Goal: Information Seeking & Learning: Learn about a topic

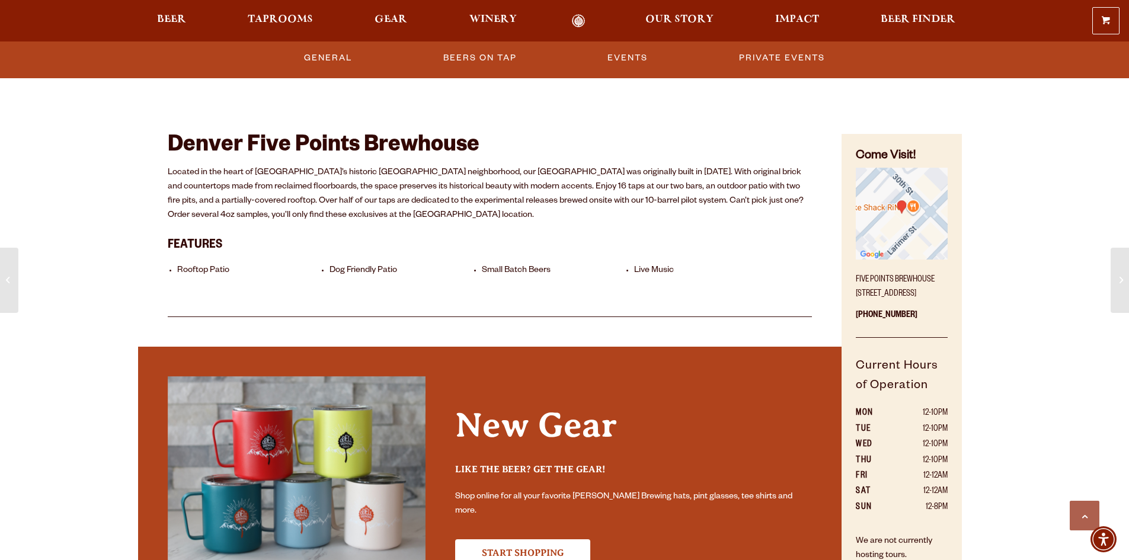
scroll to position [593, 0]
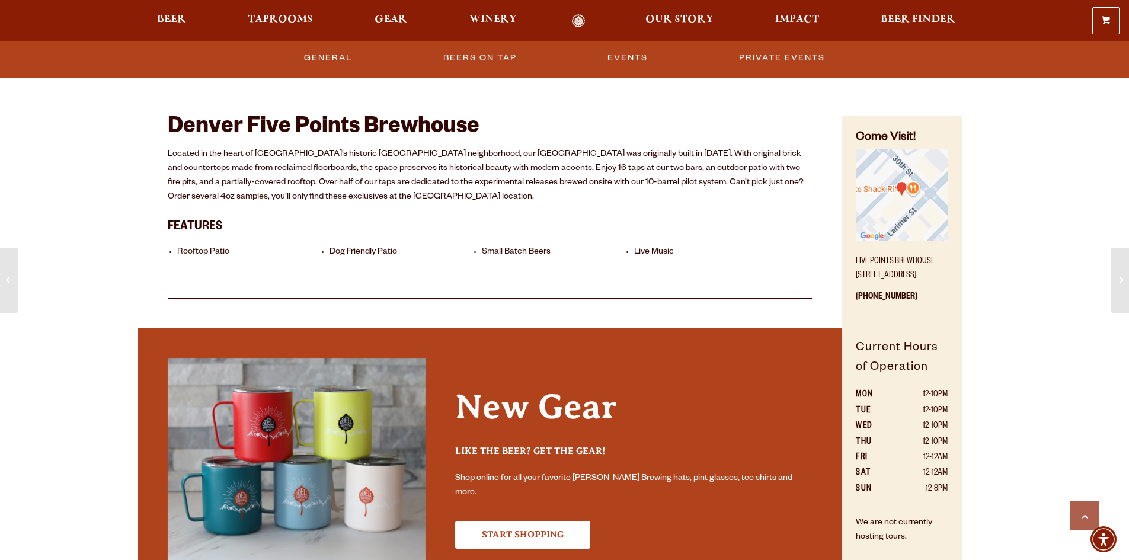
click at [119, 213] on div "Our First Denver Brewhouse Five Points Brewhouse Located on the corner of 30th …" at bounding box center [564, 308] width 1129 height 1802
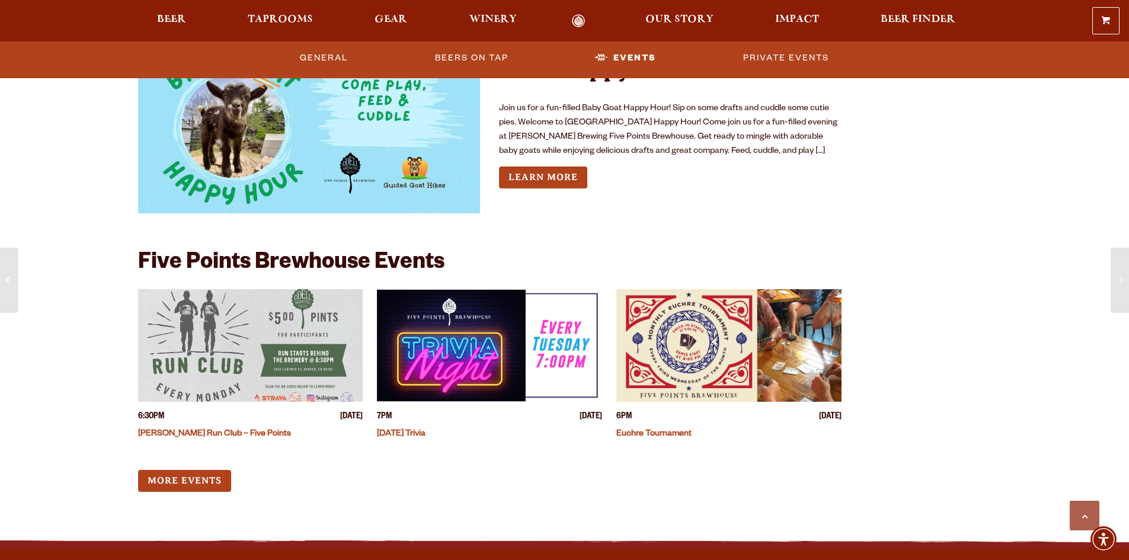
scroll to position [1422, 0]
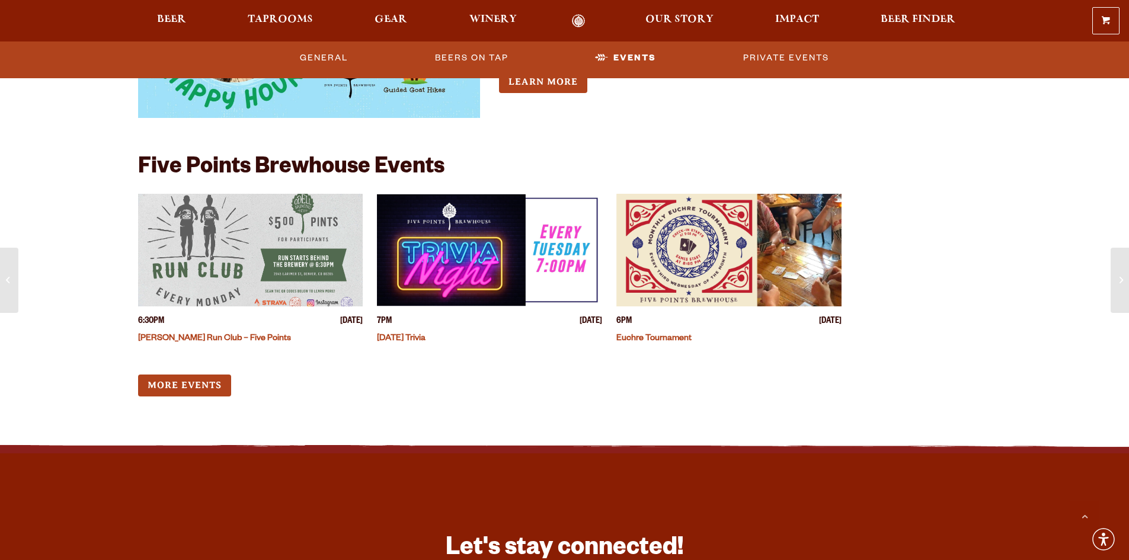
scroll to position [1146, 0]
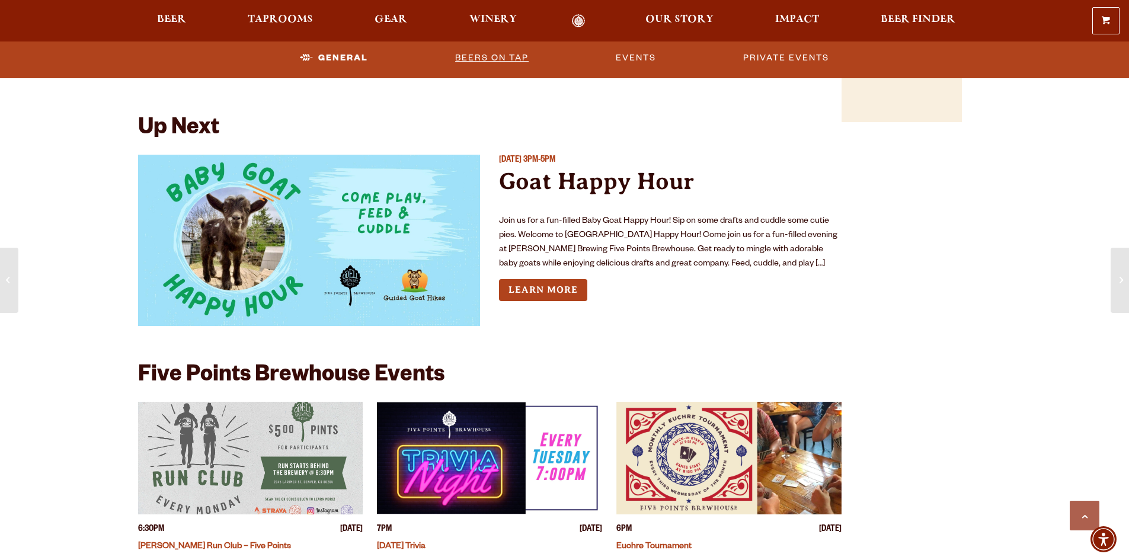
click at [489, 55] on link "Beers on Tap" at bounding box center [491, 57] width 83 height 27
click at [644, 62] on link "Events" at bounding box center [637, 57] width 50 height 27
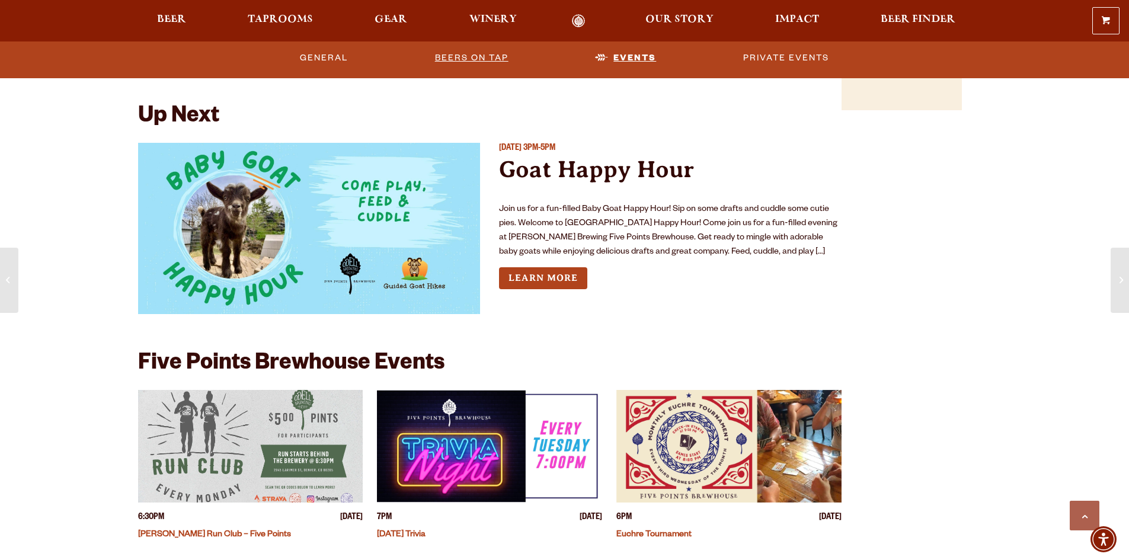
scroll to position [1159, 0]
click at [472, 57] on link "Beers on Tap" at bounding box center [471, 57] width 83 height 27
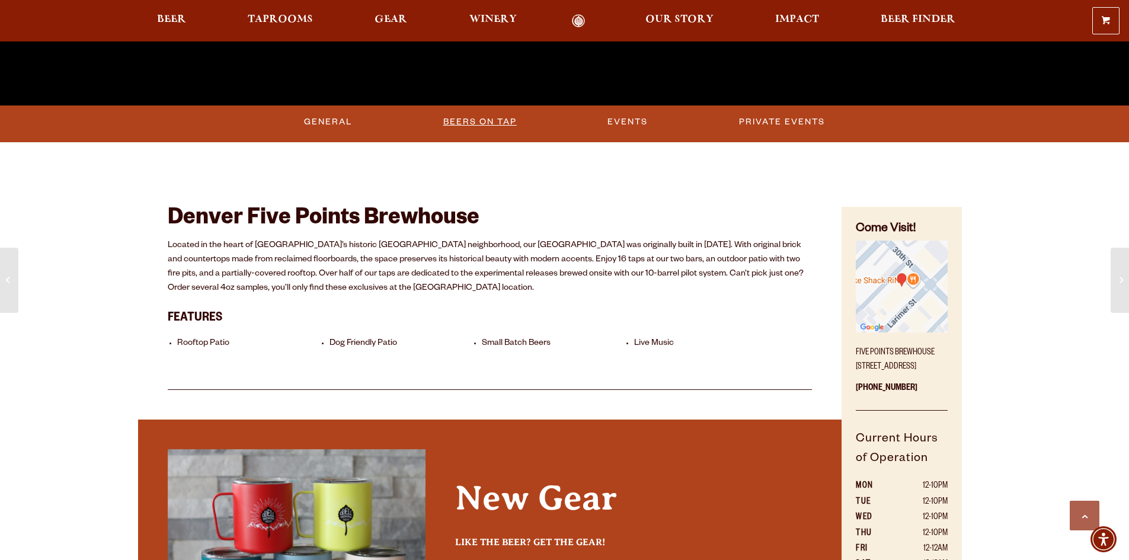
scroll to position [507, 0]
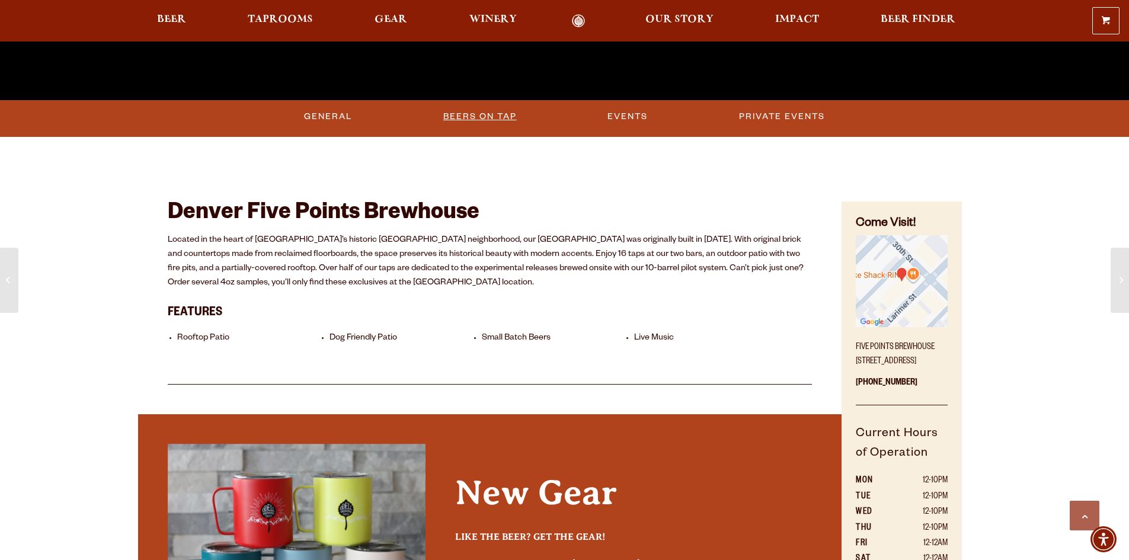
click at [486, 108] on link "Beers on Tap" at bounding box center [480, 116] width 83 height 27
click at [472, 116] on link "Beers on Tap" at bounding box center [482, 116] width 104 height 27
click at [471, 112] on link "Beers on Tap" at bounding box center [482, 116] width 104 height 27
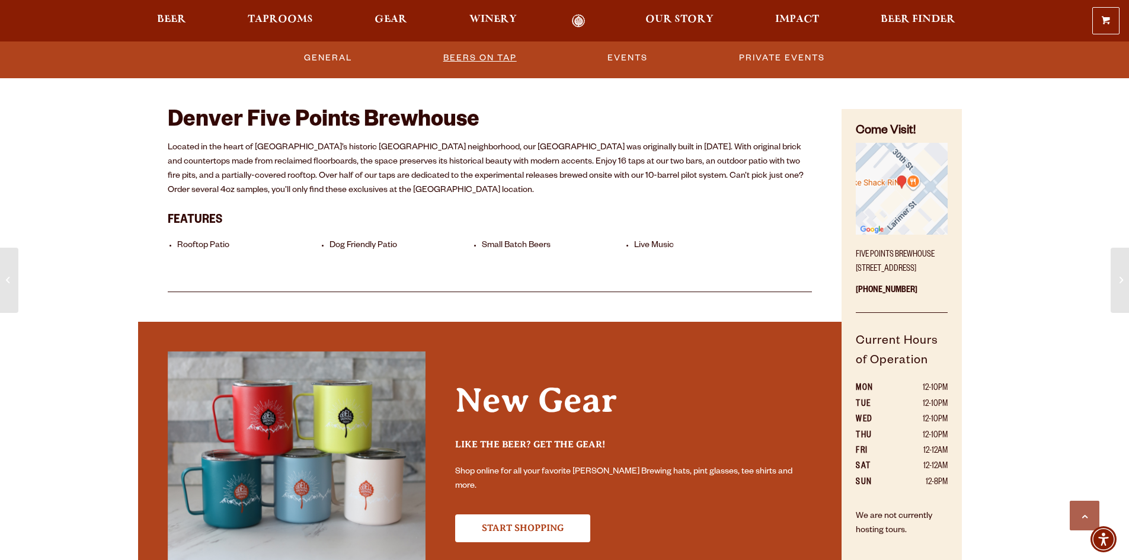
scroll to position [554, 0]
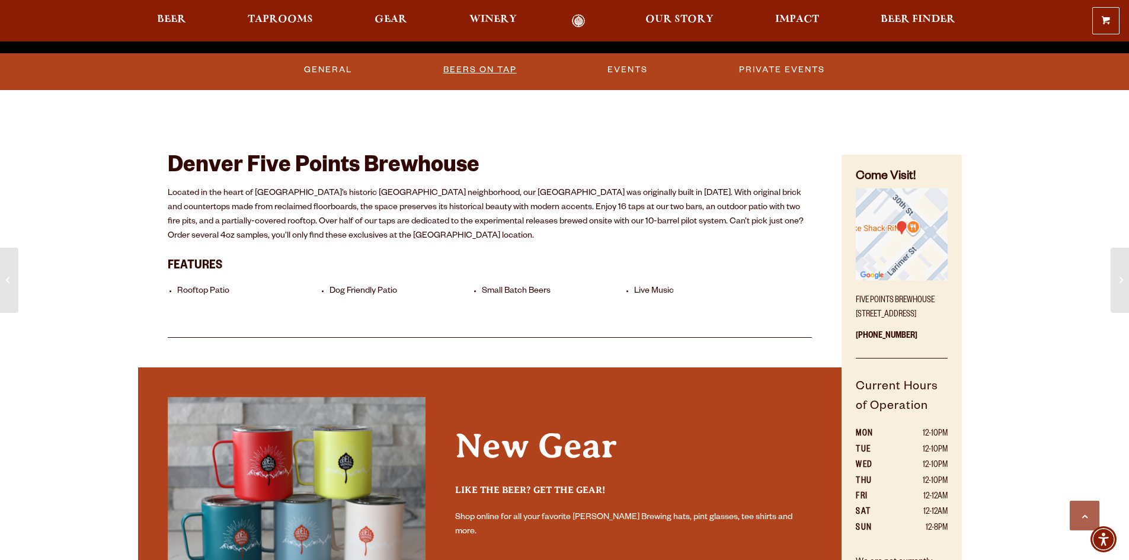
click at [493, 70] on link "Beers on Tap" at bounding box center [480, 69] width 83 height 27
click at [493, 70] on link "Beers on Tap" at bounding box center [482, 69] width 104 height 27
click at [318, 71] on link "General" at bounding box center [323, 69] width 57 height 27
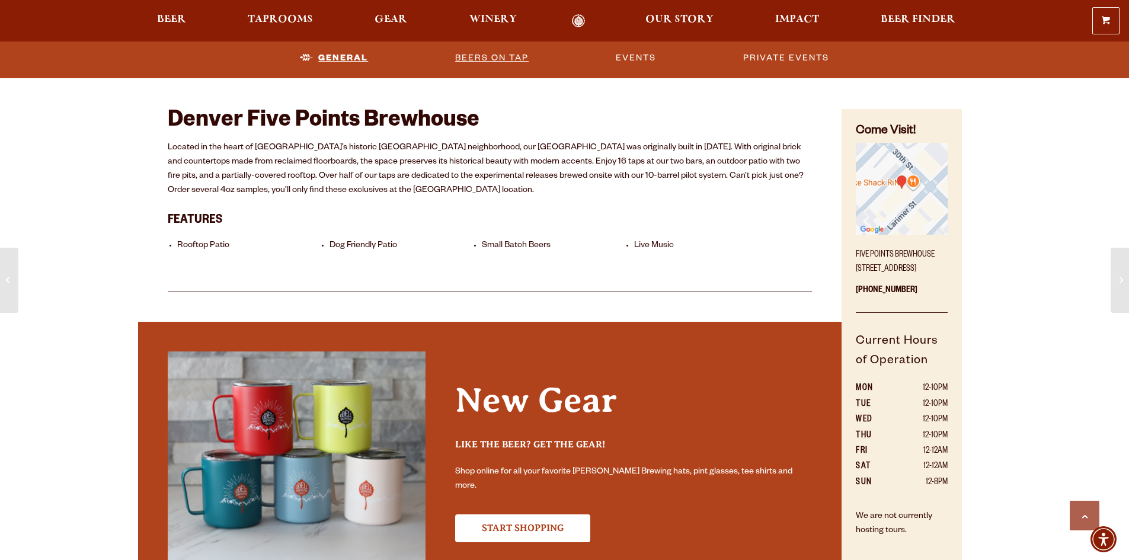
scroll to position [604, 0]
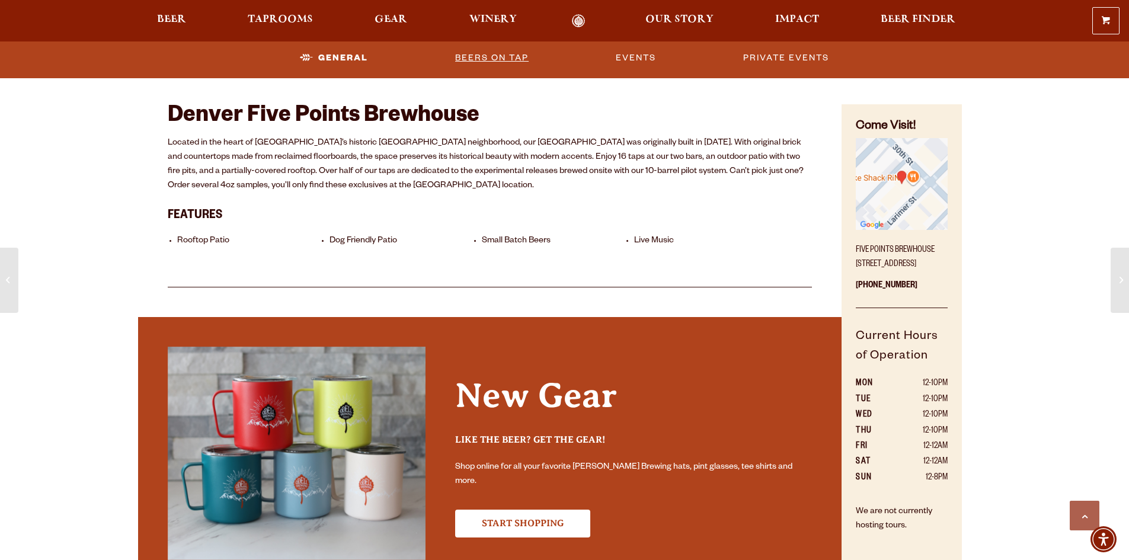
click at [511, 54] on link "Beers on Tap" at bounding box center [491, 57] width 83 height 27
click at [511, 54] on link "Beers on Tap" at bounding box center [482, 57] width 104 height 27
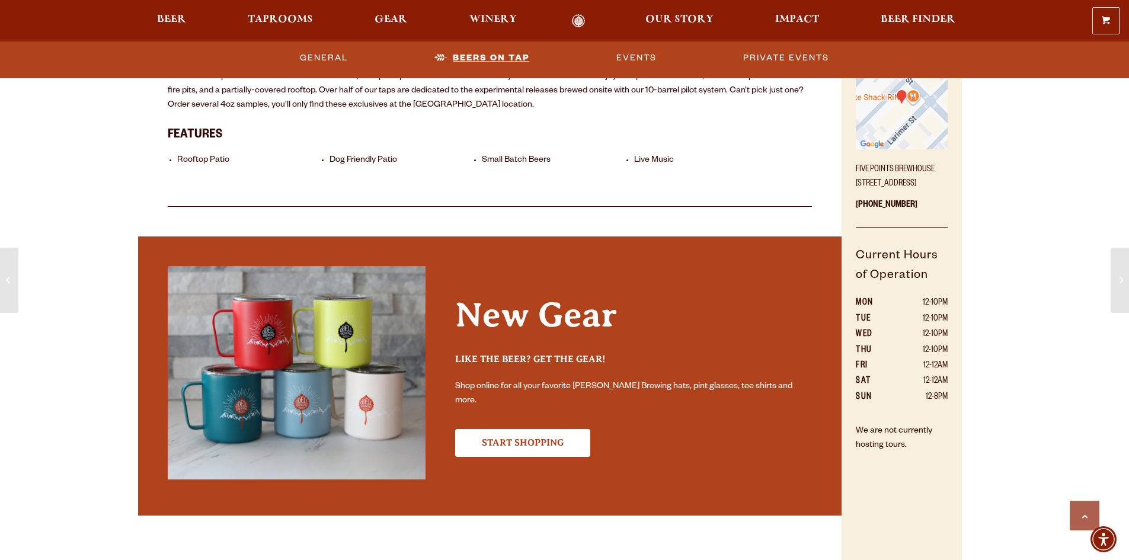
scroll to position [900, 0]
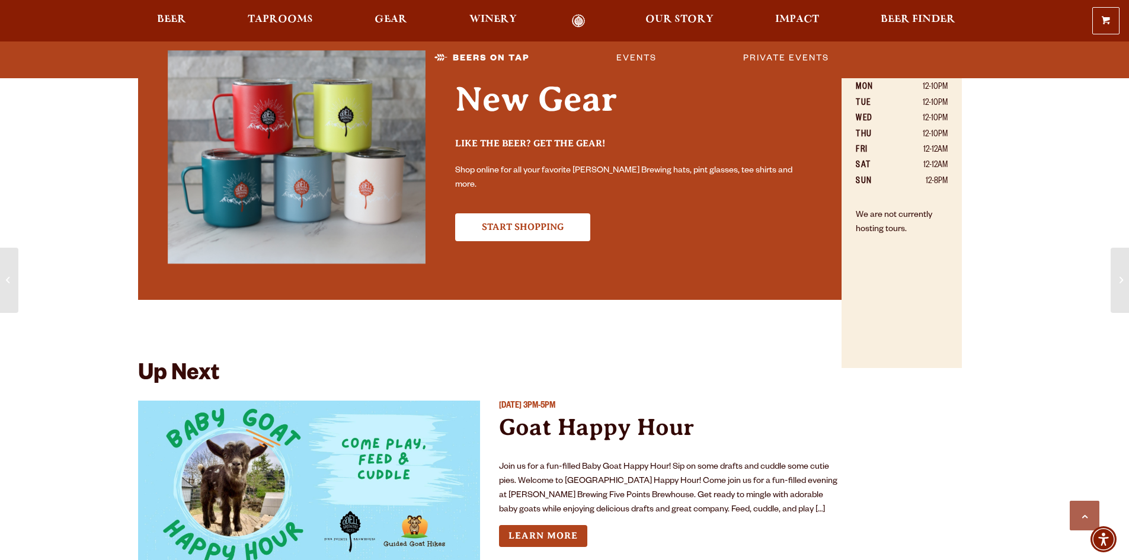
click at [1011, 233] on div "Our First Denver Brewhouse Five Points Brewhouse Located on the corner of 30th …" at bounding box center [564, 1] width 1129 height 1802
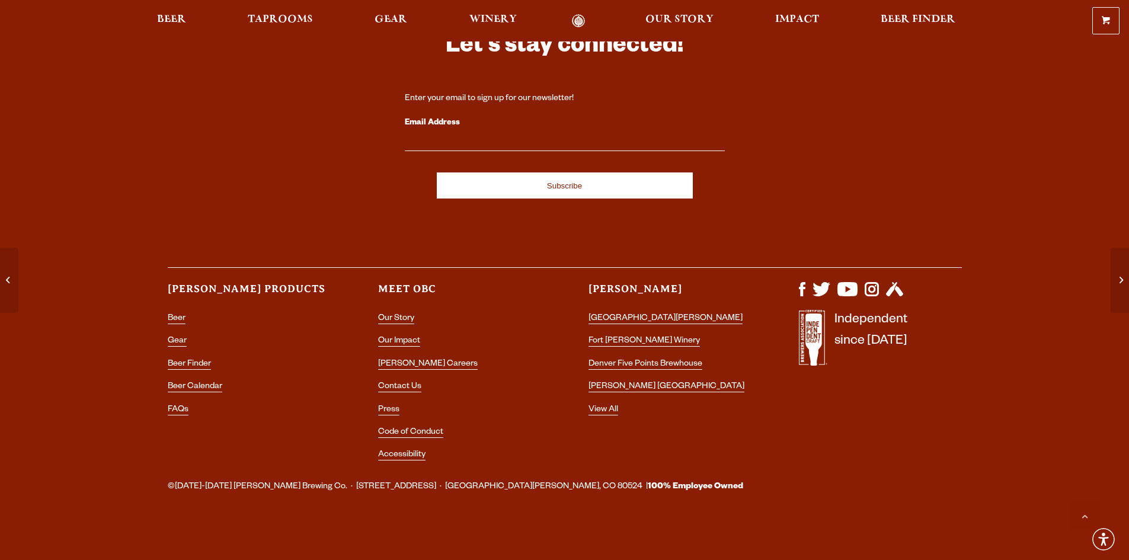
scroll to position [3847, 0]
click at [664, 363] on link "Denver Five Points Brewhouse" at bounding box center [646, 364] width 114 height 11
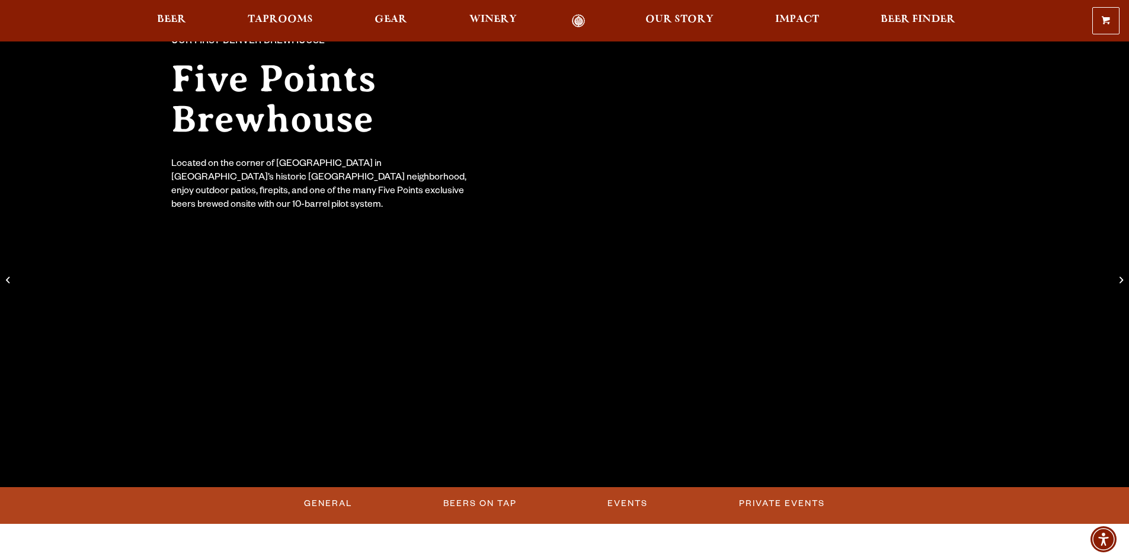
scroll to position [356, 0]
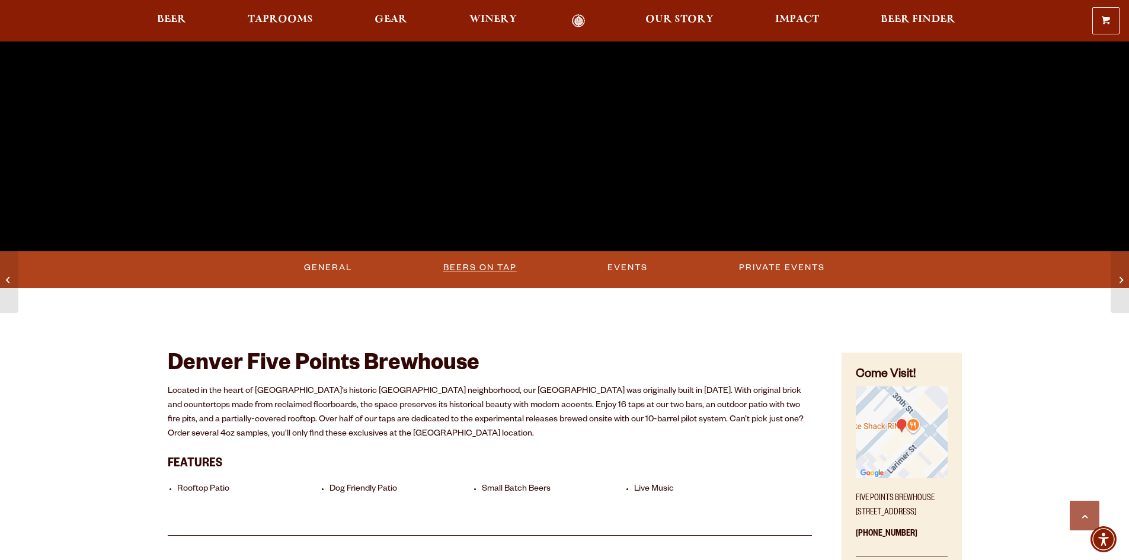
click at [483, 268] on link "Beers on Tap" at bounding box center [480, 267] width 83 height 27
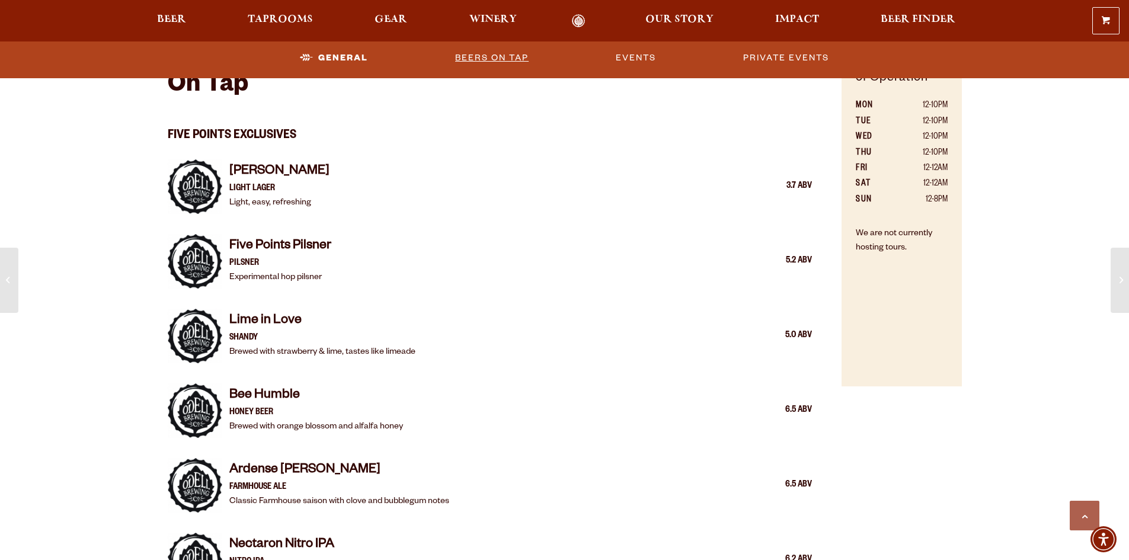
scroll to position [645, 0]
